Goal: Find specific fact

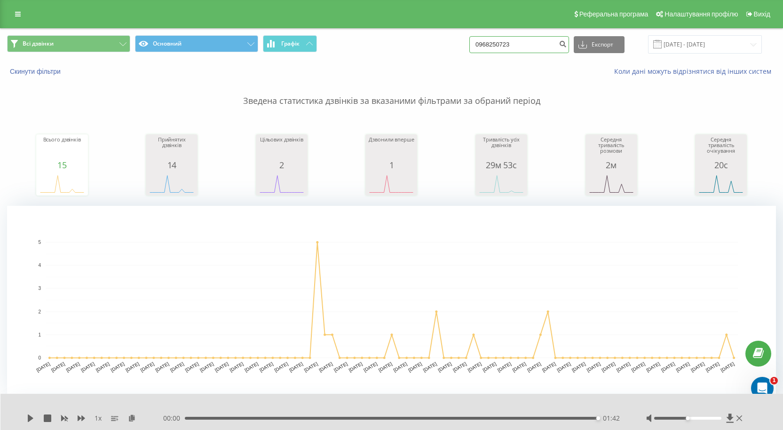
drag, startPoint x: 521, startPoint y: 46, endPoint x: 320, endPoint y: 45, distance: 200.8
click at [320, 45] on div "Всі дзвінки Основний Графік 0968250723 Експорт .csv .xls .xlsx [DATE] - [DATE]" at bounding box center [391, 44] width 769 height 18
paste input "36011986"
type input "0936011986"
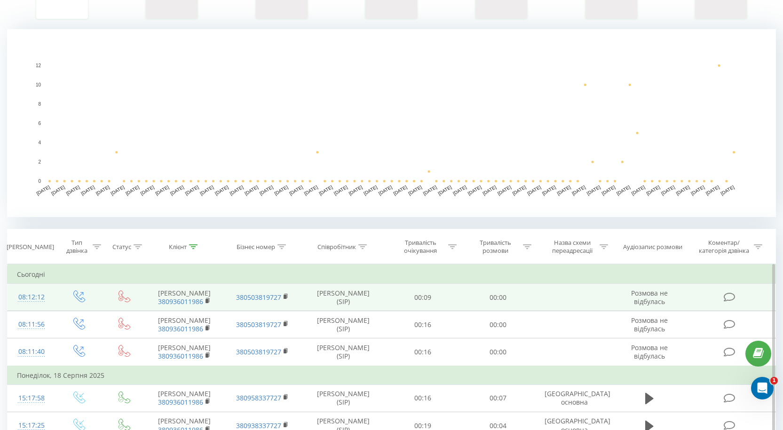
scroll to position [188, 0]
